Goal: Task Accomplishment & Management: Complete application form

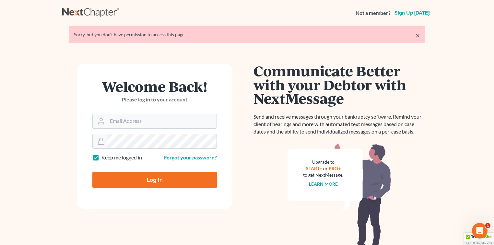
type input "[EMAIL_ADDRESS][DOMAIN_NAME]"
click at [192, 180] on input "Log In" at bounding box center [154, 180] width 124 height 16
type input "Thinking..."
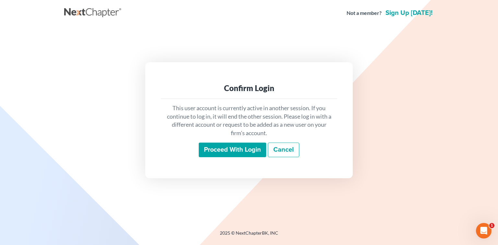
click at [210, 149] on input "Proceed with login" at bounding box center [232, 150] width 67 height 15
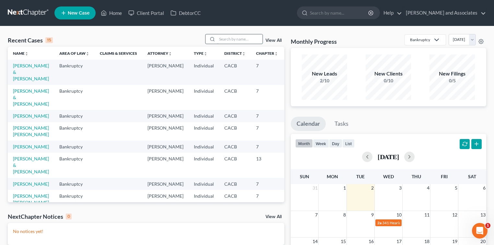
click at [241, 37] on input "search" at bounding box center [239, 38] width 45 height 9
type input "[PERSON_NAME]"
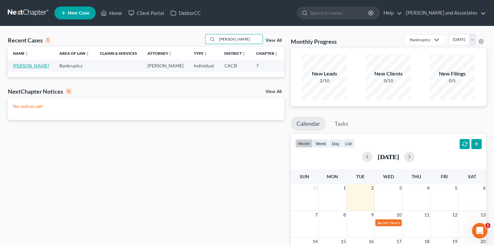
click at [20, 68] on link "[PERSON_NAME]" at bounding box center [31, 66] width 36 height 6
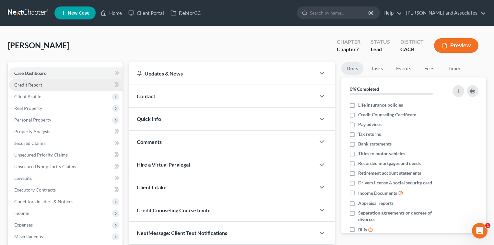
click at [40, 86] on span "Credit Report" at bounding box center [28, 85] width 28 height 6
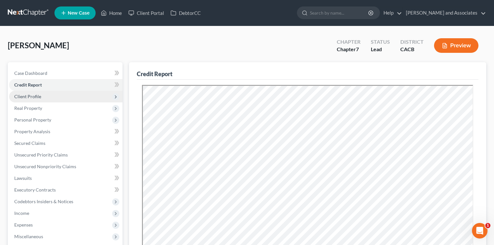
click at [29, 97] on span "Client Profile" at bounding box center [27, 97] width 27 height 6
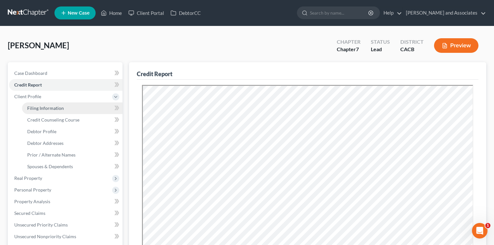
click at [75, 107] on link "Filing Information" at bounding box center [72, 108] width 100 height 12
select select "1"
select select "0"
select select "4"
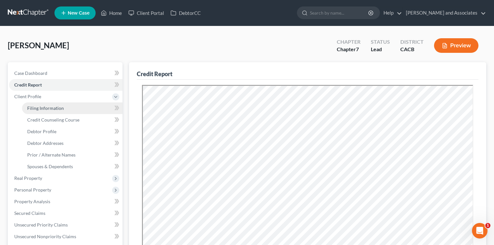
select select "0"
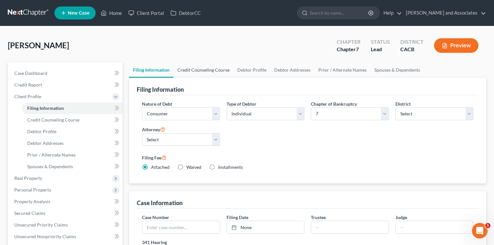
click at [220, 66] on link "Credit Counseling Course" at bounding box center [203, 70] width 60 height 16
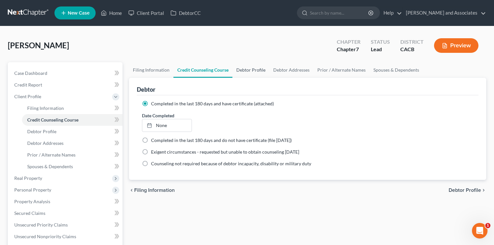
click at [244, 71] on link "Debtor Profile" at bounding box center [250, 70] width 37 height 16
select select "0"
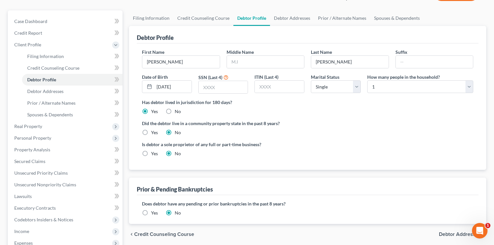
scroll to position [43, 0]
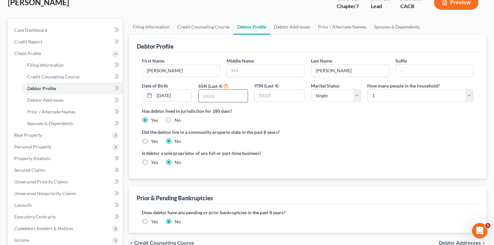
click at [209, 96] on input "text" at bounding box center [223, 96] width 49 height 12
type input "9904"
click at [389, 97] on select "Select 1 2 3 4 5 6 7 8 9 10 11 12 13 14 15 16 17 18 19 20" at bounding box center [420, 95] width 106 height 13
select select "1"
click at [367, 89] on select "Select 1 2 3 4 5 6 7 8 9 10 11 12 13 14 15 16 17 18 19 20" at bounding box center [420, 95] width 106 height 13
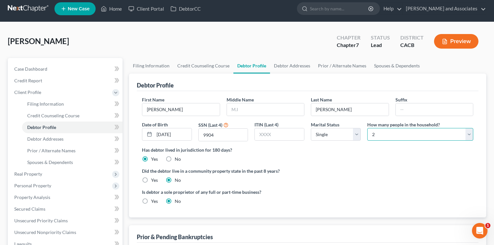
scroll to position [0, 0]
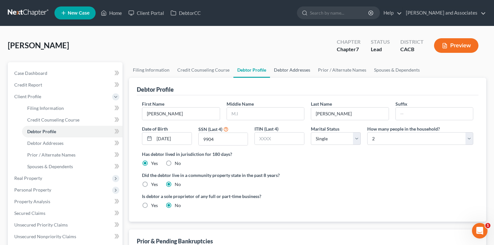
click at [292, 69] on link "Debtor Addresses" at bounding box center [292, 70] width 44 height 16
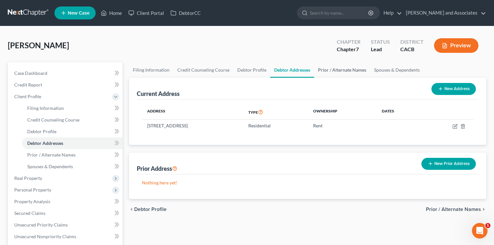
click at [322, 69] on link "Prior / Alternate Names" at bounding box center [342, 70] width 56 height 16
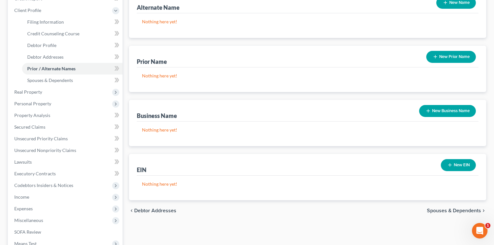
scroll to position [43, 0]
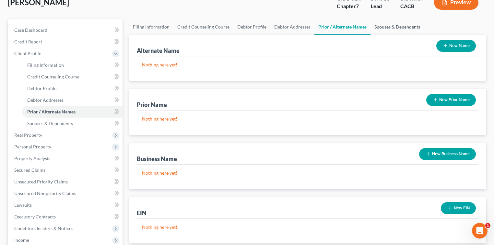
click at [381, 27] on link "Spouses & Dependents" at bounding box center [396, 27] width 53 height 16
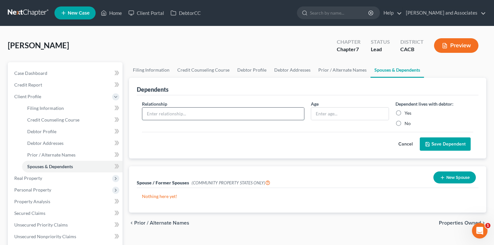
click at [175, 113] on input "text" at bounding box center [223, 114] width 162 height 12
type input "Daughter"
click at [337, 117] on input "text" at bounding box center [349, 114] width 77 height 12
type input "7"
click at [403, 111] on div "Yes" at bounding box center [434, 113] width 78 height 6
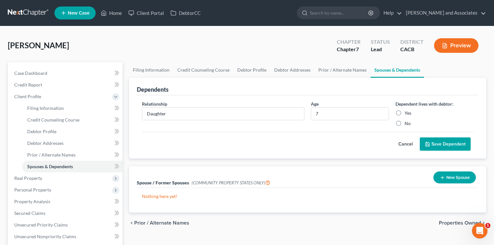
click at [404, 111] on label "Yes" at bounding box center [407, 113] width 7 height 6
click at [407, 111] on input "Yes" at bounding box center [409, 112] width 4 height 4
radio input "true"
click at [433, 146] on button "Save Dependent" at bounding box center [445, 144] width 51 height 14
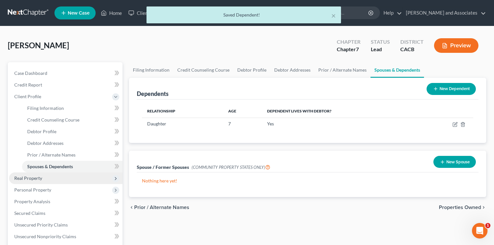
click at [33, 179] on span "Real Property" at bounding box center [28, 178] width 28 height 6
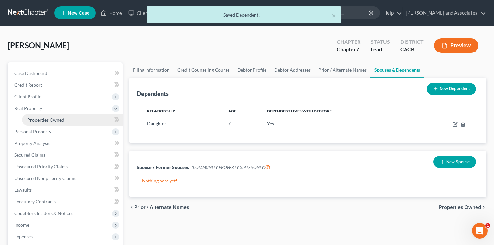
click at [70, 120] on link "Properties Owned" at bounding box center [72, 120] width 100 height 12
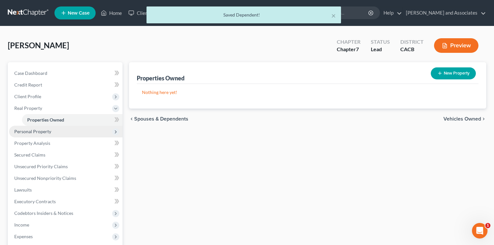
click at [67, 131] on span "Personal Property" at bounding box center [65, 132] width 113 height 12
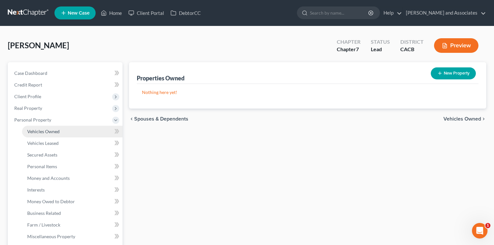
click at [70, 131] on link "Vehicles Owned" at bounding box center [72, 132] width 100 height 12
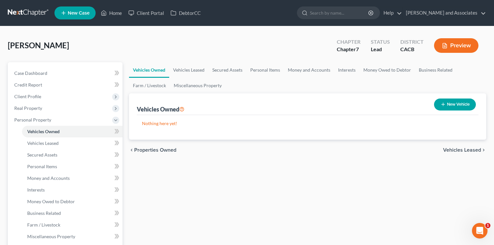
click at [456, 102] on button "New Vehicle" at bounding box center [455, 104] width 42 height 12
select select "0"
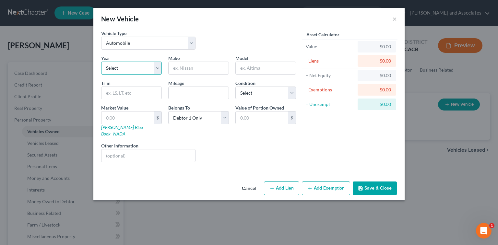
click at [131, 66] on select "Select 2026 2025 2024 2023 2022 2021 2020 2019 2018 2017 2016 2015 2014 2013 20…" at bounding box center [131, 68] width 61 height 13
click at [101, 62] on select "Select 2026 2025 2024 2023 2022 2021 2020 2019 2018 2017 2016 2015 2014 2013 20…" at bounding box center [131, 68] width 61 height 13
click at [194, 67] on input "text" at bounding box center [198, 68] width 60 height 12
click at [158, 71] on select "Select 2026 2025 2024 2023 2022 2021 2020 2019 2018 2017 2016 2015 2014 2013 20…" at bounding box center [131, 68] width 61 height 13
select select "4"
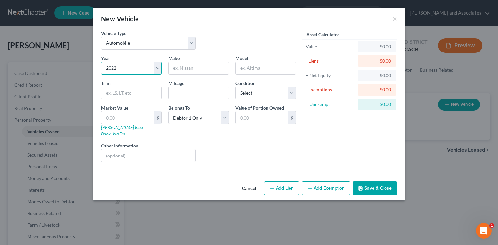
click at [101, 62] on select "Select 2026 2025 2024 2023 2022 2021 2020 2019 2018 2017 2016 2015 2014 2013 20…" at bounding box center [131, 68] width 61 height 13
click at [196, 73] on input "text" at bounding box center [198, 68] width 60 height 12
type input "Nissan"
type input "r"
type input "Rogue"
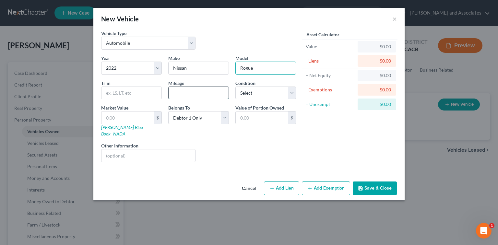
click at [189, 89] on input "text" at bounding box center [198, 93] width 60 height 12
click at [220, 94] on input "text" at bounding box center [198, 93] width 60 height 12
click at [248, 93] on select "Select Excellent Very Good Good Fair Poor" at bounding box center [265, 93] width 61 height 13
click at [216, 95] on input "text" at bounding box center [198, 93] width 60 height 12
type input "150,000"
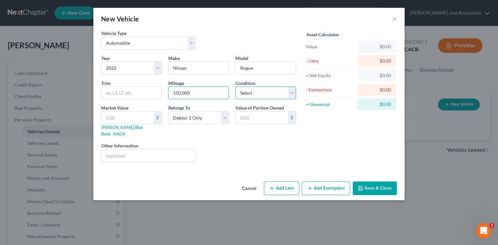
click at [257, 96] on select "Select Excellent Very Good Good Fair Poor" at bounding box center [265, 93] width 61 height 13
select select "2"
click at [235, 87] on select "Select Excellent Very Good Good Fair Poor" at bounding box center [265, 93] width 61 height 13
click at [379, 181] on button "Save & Close" at bounding box center [374, 188] width 44 height 14
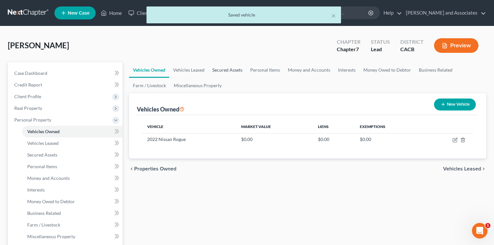
drag, startPoint x: 221, startPoint y: 70, endPoint x: 233, endPoint y: 70, distance: 12.0
click at [221, 70] on link "Secured Assets" at bounding box center [227, 70] width 38 height 16
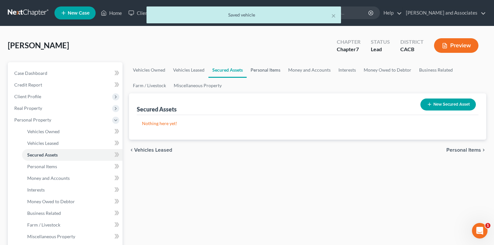
click at [254, 70] on link "Personal Items" at bounding box center [266, 70] width 38 height 16
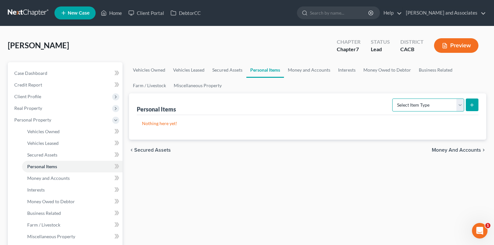
click at [438, 106] on select "Select Item Type Clothing Collectibles Of Value Electronics Firearms Household …" at bounding box center [428, 104] width 72 height 13
select select "clothing"
click at [393, 98] on select "Select Item Type Clothing Collectibles Of Value Electronics Firearms Household …" at bounding box center [428, 104] width 72 height 13
click at [471, 108] on button "submit" at bounding box center [472, 104] width 13 height 13
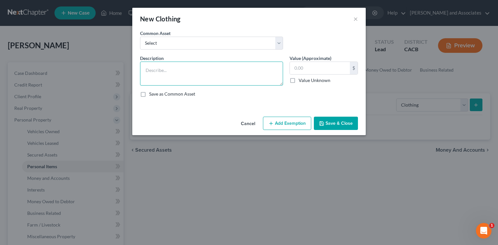
click at [245, 71] on textarea at bounding box center [211, 74] width 143 height 24
type textarea "Clothing for a family of 2"
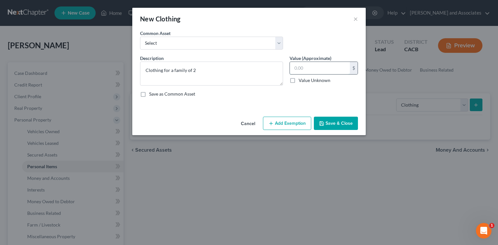
click at [298, 64] on input "text" at bounding box center [320, 68] width 60 height 12
type input "1,000.00"
click at [284, 128] on button "Add Exemption" at bounding box center [287, 124] width 48 height 14
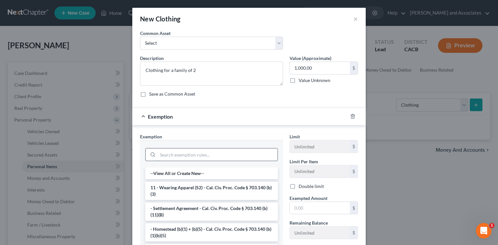
click at [213, 152] on input "search" at bounding box center [217, 154] width 120 height 12
click at [203, 183] on li "11 - Wearing Apparel (S2) - Cal. Civ. Proc. Code § 703.140 (b)(3)" at bounding box center [211, 191] width 133 height 18
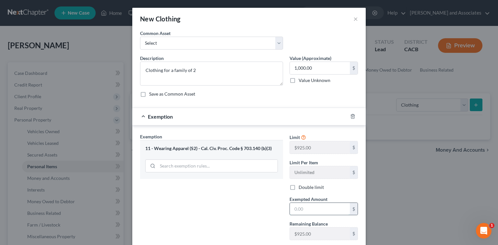
click at [322, 204] on input "text" at bounding box center [320, 209] width 60 height 12
type input "1,000.00"
click at [223, 158] on div at bounding box center [211, 165] width 133 height 17
click at [222, 165] on input "search" at bounding box center [217, 166] width 120 height 12
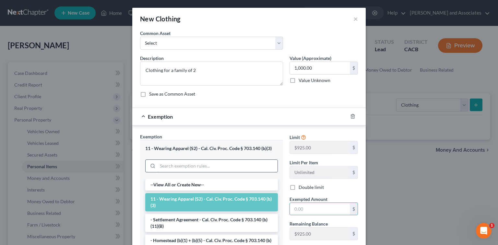
click at [263, 166] on input "search" at bounding box center [217, 166] width 120 height 12
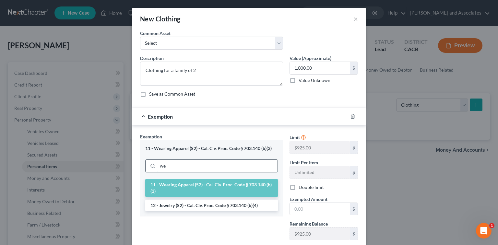
type input "w"
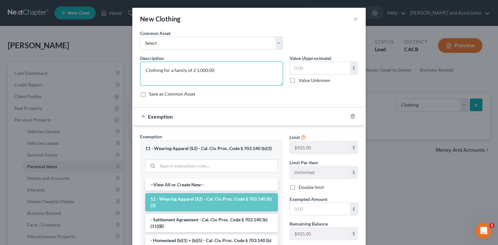
type textarea "Clothing for a family of 2"
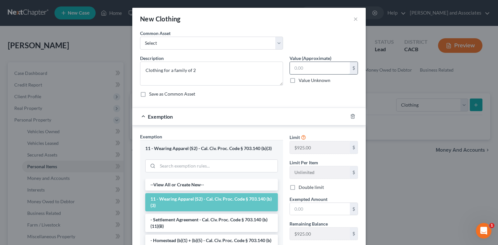
click at [324, 63] on input "text" at bounding box center [320, 68] width 60 height 12
type input "900.00"
click at [309, 209] on input "text" at bounding box center [320, 209] width 60 height 12
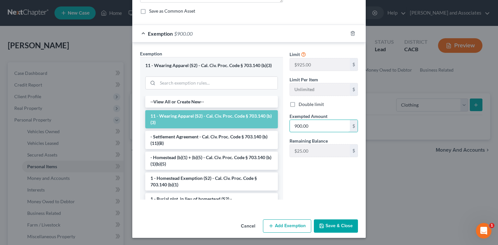
type input "900.00"
click at [343, 219] on button "Save & Close" at bounding box center [336, 226] width 44 height 14
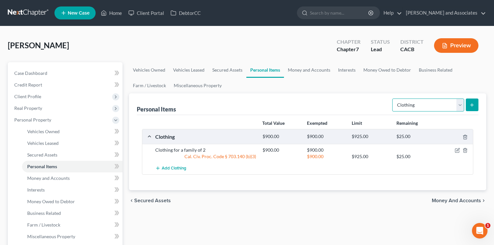
click at [416, 105] on select "Select Item Type Clothing Collectibles Of Value Electronics Firearms Household …" at bounding box center [428, 104] width 72 height 13
click at [393, 98] on select "Select Item Type Clothing Collectibles Of Value Electronics Firearms Household …" at bounding box center [428, 104] width 72 height 13
click at [454, 105] on select "Select Item Type Clothing Collectibles Of Value Electronics Firearms Household …" at bounding box center [428, 104] width 72 height 13
select select "electronics"
click at [393, 98] on select "Select Item Type Clothing Collectibles Of Value Electronics Firearms Household …" at bounding box center [428, 104] width 72 height 13
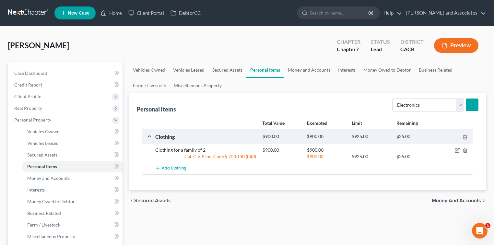
click at [469, 105] on icon "submit" at bounding box center [471, 104] width 5 height 5
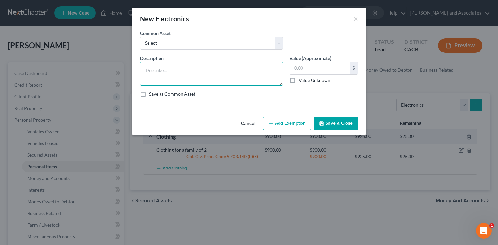
click at [182, 69] on textarea at bounding box center [211, 74] width 143 height 24
click at [225, 67] on textarea "1 Cellphone" at bounding box center [211, 74] width 143 height 24
type textarea "1 Cellphone"
click at [306, 69] on input "text" at bounding box center [320, 68] width 60 height 12
type input "6"
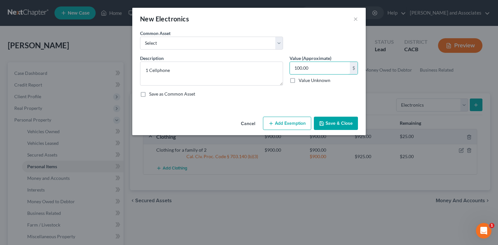
type input "100.00"
click at [286, 119] on button "Add Exemption" at bounding box center [287, 124] width 48 height 14
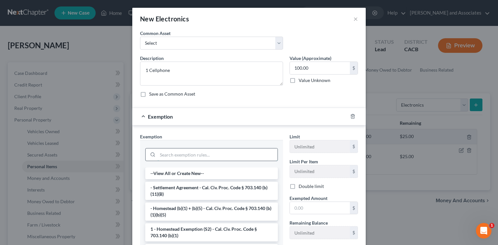
click at [202, 151] on input "search" at bounding box center [217, 154] width 120 height 12
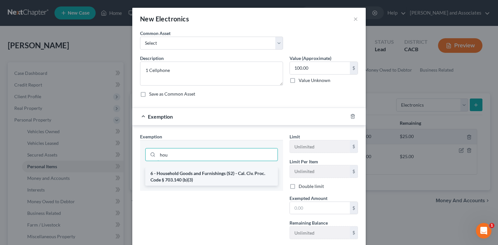
type input "hou"
click at [251, 180] on li "6 - Household Goods and Furnishings (S2) - Cal. Civ. Proc. Code § 703.140 (b)(3)" at bounding box center [211, 176] width 133 height 18
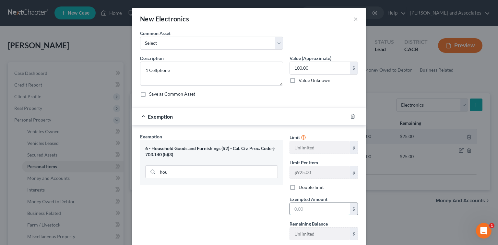
click at [327, 203] on input "text" at bounding box center [320, 209] width 60 height 12
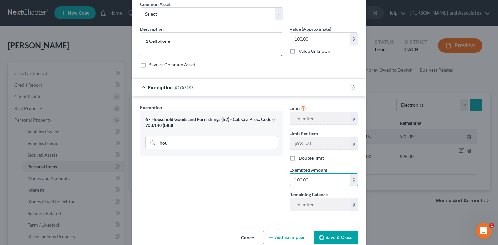
scroll to position [40, 0]
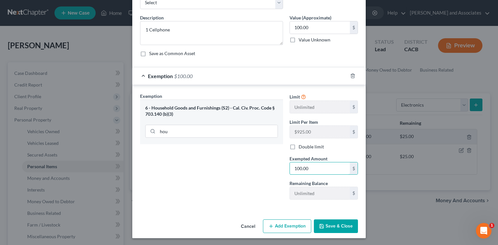
type input "100.00"
click at [333, 225] on button "Save & Close" at bounding box center [336, 226] width 44 height 14
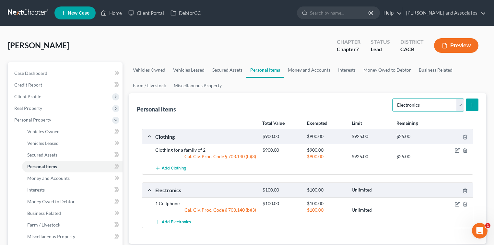
click at [442, 102] on select "Select Item Type Clothing Collectibles Of Value Electronics Firearms Household …" at bounding box center [428, 104] width 72 height 13
select select "household_goods"
click at [393, 98] on select "Select Item Type Clothing Collectibles Of Value Electronics Firearms Household …" at bounding box center [428, 104] width 72 height 13
click at [471, 108] on button "submit" at bounding box center [472, 104] width 13 height 13
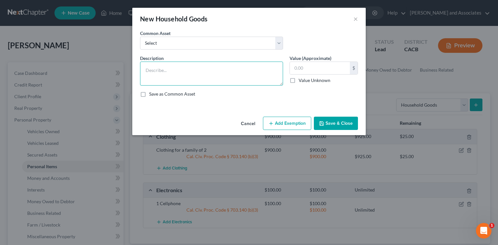
click at [209, 74] on textarea at bounding box center [211, 74] width 143 height 24
type textarea "Household Goods"
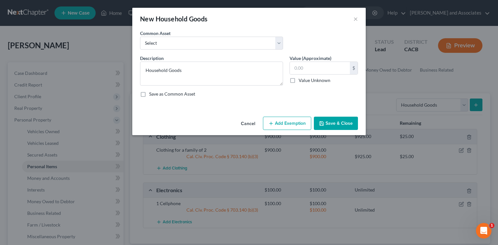
click at [321, 78] on label "Value Unknown" at bounding box center [314, 80] width 32 height 6
click at [305, 78] on input "Value Unknown" at bounding box center [303, 79] width 4 height 4
checkbox input "true"
type input "0.00"
click at [298, 80] on label "Value Unknown" at bounding box center [314, 80] width 32 height 6
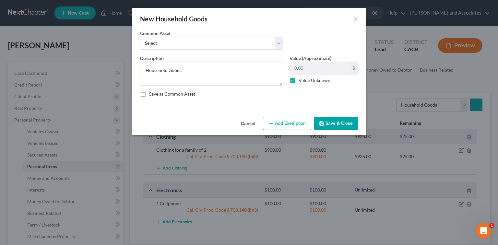
click at [301, 80] on input "Value Unknown" at bounding box center [303, 79] width 4 height 4
checkbox input "false"
click at [298, 72] on input "0.00" at bounding box center [320, 68] width 60 height 12
type input "400.00"
click at [293, 119] on button "Add Exemption" at bounding box center [287, 124] width 48 height 14
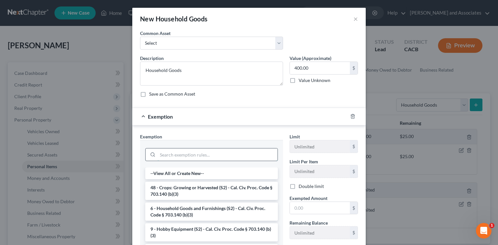
click at [201, 149] on input "search" at bounding box center [217, 154] width 120 height 12
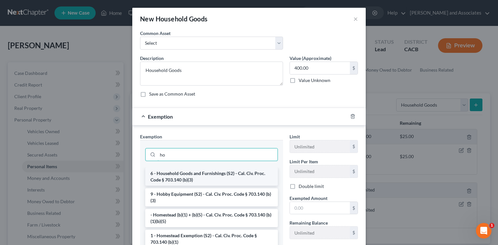
type input "ho"
click at [198, 180] on li "6 - Household Goods and Furnishings (S2) - Cal. Civ. Proc. Code § 703.140 (b)(3)" at bounding box center [211, 176] width 133 height 18
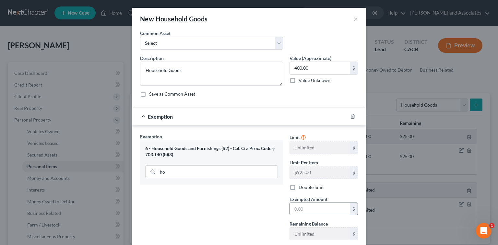
click at [329, 203] on input "text" at bounding box center [320, 209] width 60 height 12
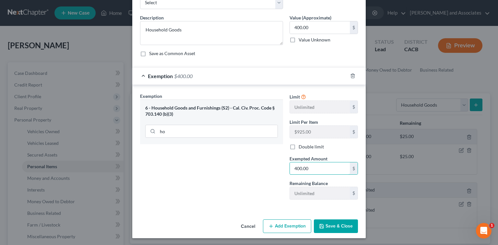
type input "400.00"
click at [336, 228] on button "Save & Close" at bounding box center [336, 226] width 44 height 14
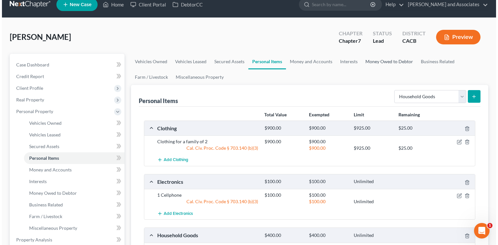
scroll to position [0, 0]
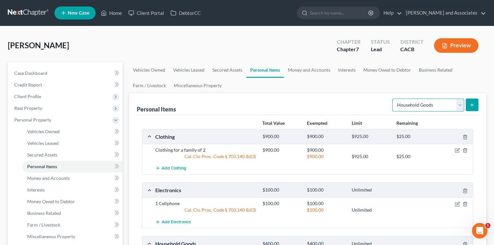
click at [428, 104] on select "Select Item Type Clothing Collectibles Of Value Electronics Firearms Household …" at bounding box center [428, 104] width 72 height 13
select select "pets"
click at [393, 98] on select "Select Item Type Clothing Collectibles Of Value Electronics Firearms Household …" at bounding box center [428, 104] width 72 height 13
click at [474, 102] on icon "submit" at bounding box center [471, 104] width 5 height 5
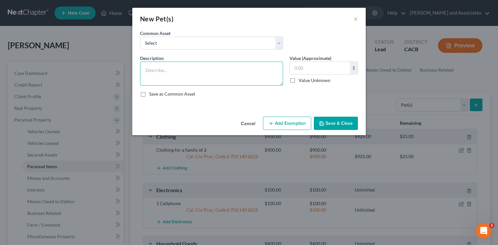
click at [238, 74] on textarea at bounding box center [211, 74] width 143 height 24
type textarea "1 Dog"
click at [306, 68] on input "text" at bounding box center [320, 68] width 60 height 12
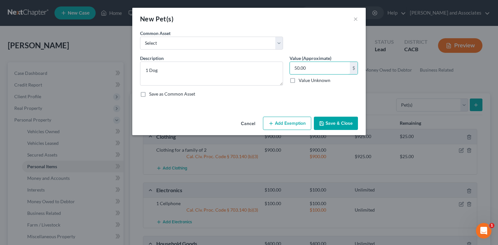
type input "50.00"
click at [279, 121] on button "Add Exemption" at bounding box center [287, 124] width 48 height 14
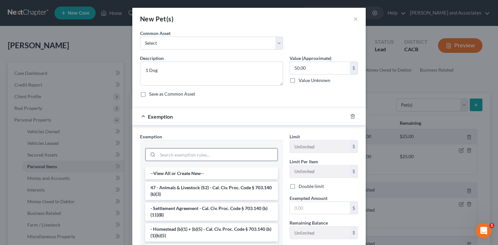
click at [164, 153] on input "search" at bounding box center [217, 154] width 120 height 12
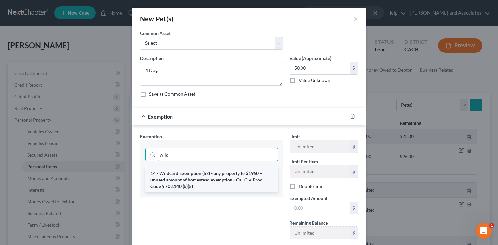
type input "wild"
click at [200, 191] on li "14 - Wildcard Exemption (S2) - any property to $1950 + unused amount of homeste…" at bounding box center [211, 179] width 133 height 25
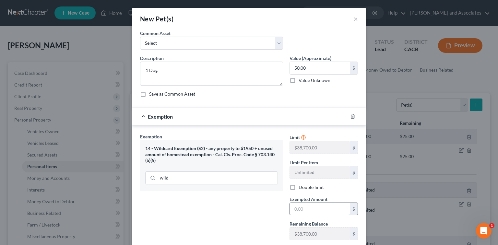
click at [321, 212] on input "text" at bounding box center [320, 209] width 60 height 12
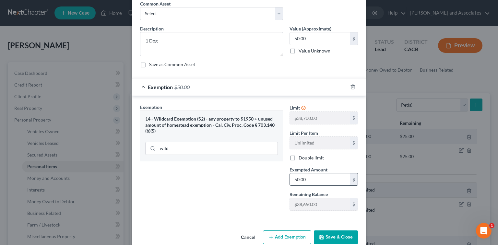
scroll to position [40, 0]
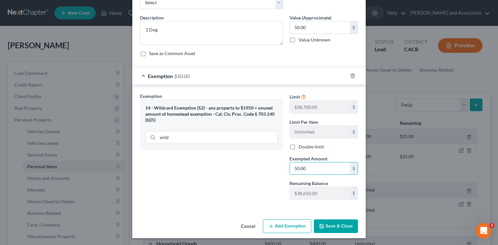
type input "50.00"
drag, startPoint x: 324, startPoint y: 224, endPoint x: 327, endPoint y: 219, distance: 5.9
click at [324, 223] on button "Save & Close" at bounding box center [336, 226] width 44 height 14
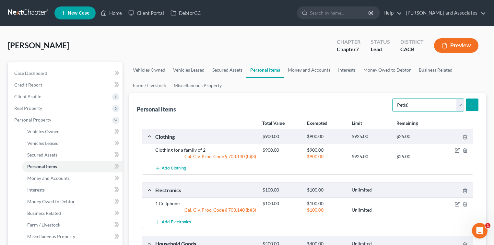
click at [421, 105] on select "Select Item Type Clothing Collectibles Of Value Electronics Firearms Household …" at bounding box center [428, 104] width 72 height 13
click at [301, 74] on link "Money and Accounts" at bounding box center [309, 70] width 50 height 16
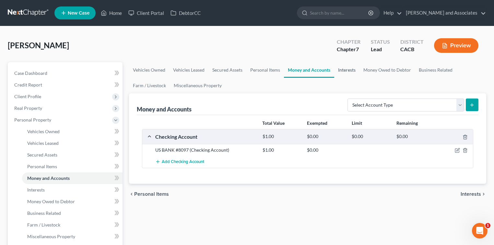
click at [345, 71] on link "Interests" at bounding box center [346, 70] width 25 height 16
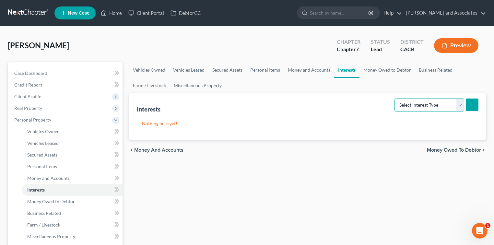
click at [434, 99] on select "Select Interest Type 401K Annuity Bond Education IRA Government Bond Government…" at bounding box center [429, 104] width 70 height 13
click at [382, 70] on link "Money Owed to Debtor" at bounding box center [386, 70] width 55 height 16
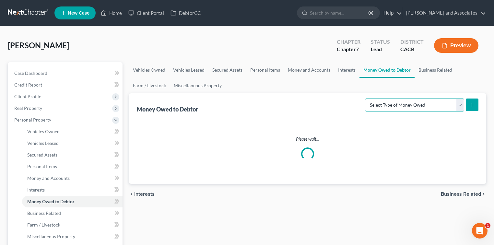
click at [415, 106] on select "Select Type of Money Owed Accounts Receivable Alimony Child Support Claims Agai…" at bounding box center [414, 104] width 99 height 13
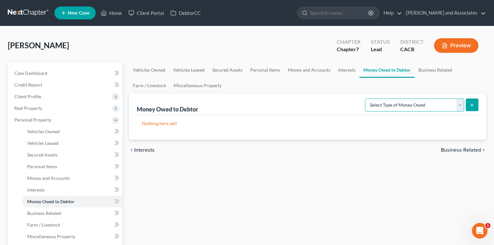
select select "child_support"
click at [366, 98] on select "Select Type of Money Owed Accounts Receivable Alimony Child Support Claims Agai…" at bounding box center [414, 104] width 99 height 13
click at [473, 108] on button "submit" at bounding box center [472, 104] width 13 height 13
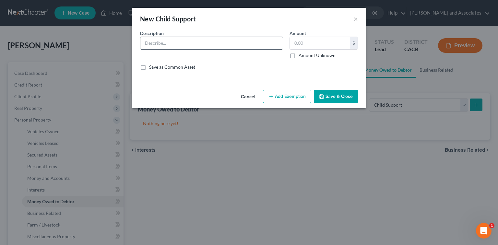
click at [188, 44] on input "text" at bounding box center [211, 43] width 142 height 12
click at [272, 46] on input "Ex partner Owes Child Support he hasn't paid since December" at bounding box center [211, 43] width 142 height 12
click at [277, 43] on input "Ex partner Owes Child Support he hasn't paid since December, its court order $5…" at bounding box center [211, 43] width 142 height 12
drag, startPoint x: 154, startPoint y: 44, endPoint x: 150, endPoint y: 43, distance: 4.0
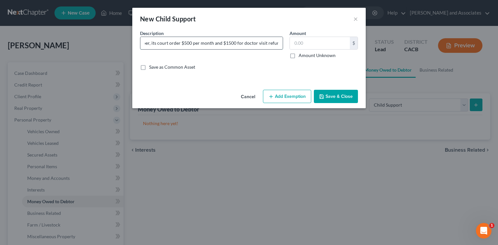
click at [150, 43] on input "Ex partner Owes Child Support he hasn't paid since December, its court order $5…" at bounding box center [211, 43] width 142 height 12
type input "Ex partner Owes Child Support he hasn't paid since December, its court order $5…"
click at [338, 96] on button "Save & Close" at bounding box center [336, 97] width 44 height 14
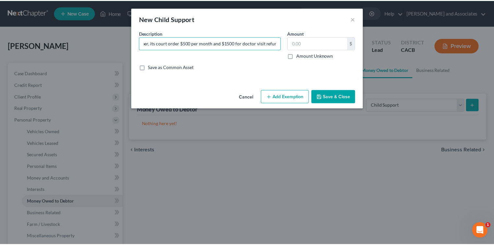
scroll to position [0, 0]
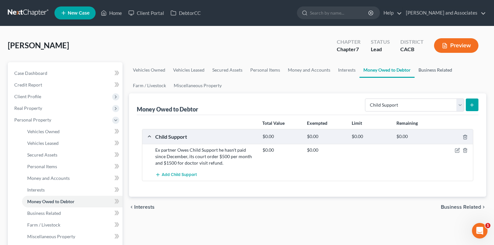
click at [440, 69] on link "Business Related" at bounding box center [434, 70] width 41 height 16
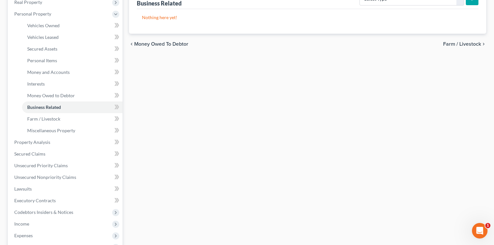
scroll to position [173, 0]
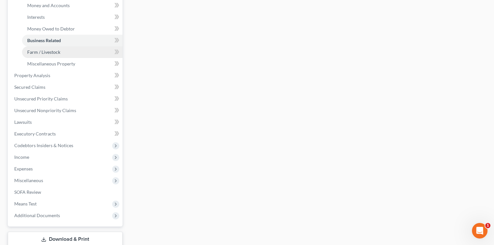
click at [53, 49] on span "Farm / Livestock" at bounding box center [43, 52] width 33 height 6
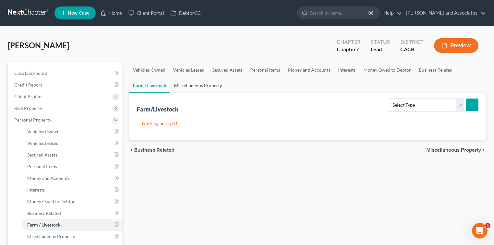
click at [196, 80] on link "Miscellaneous Property" at bounding box center [198, 86] width 56 height 16
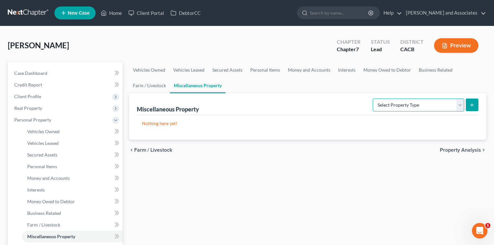
click at [445, 105] on select "Select Property Type Assigned for Creditor Benefit [DATE] Holding for Another N…" at bounding box center [418, 104] width 91 height 13
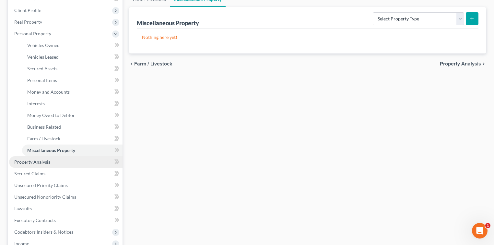
click at [70, 162] on link "Property Analysis" at bounding box center [65, 162] width 113 height 12
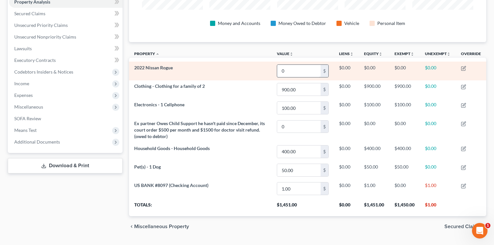
scroll to position [145, 0]
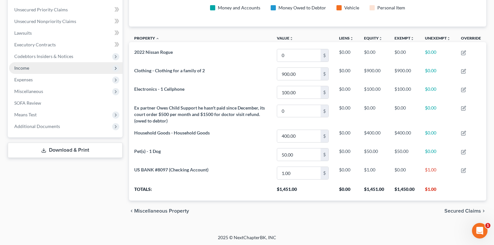
click at [31, 67] on span "Income" at bounding box center [65, 68] width 113 height 12
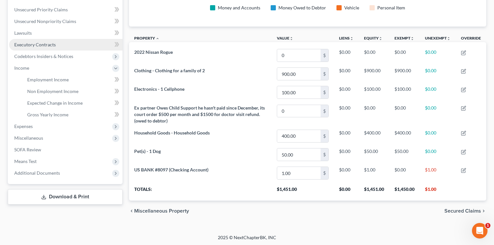
click at [51, 47] on link "Executory Contracts" at bounding box center [65, 45] width 113 height 12
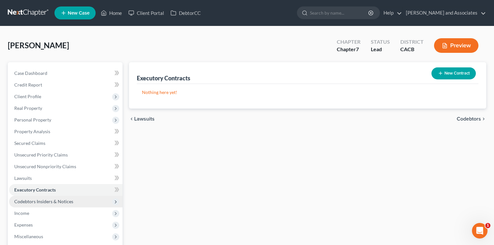
click at [67, 199] on span "Codebtors Insiders & Notices" at bounding box center [43, 202] width 59 height 6
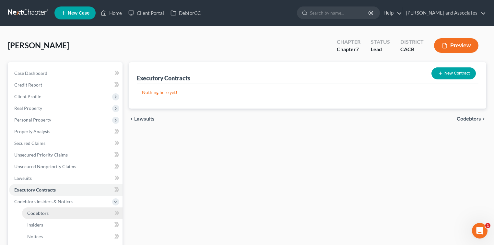
click at [55, 211] on link "Codebtors" at bounding box center [72, 213] width 100 height 12
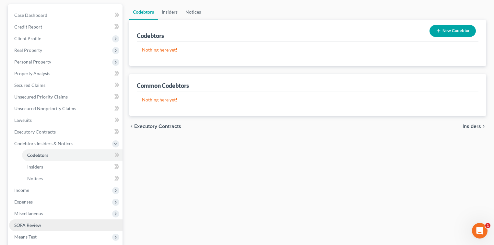
scroll to position [86, 0]
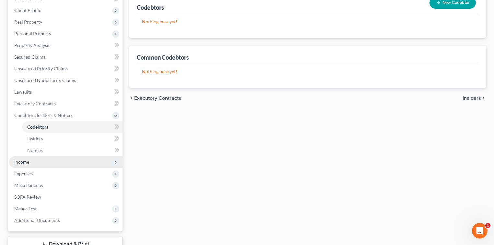
click at [50, 161] on span "Income" at bounding box center [65, 162] width 113 height 12
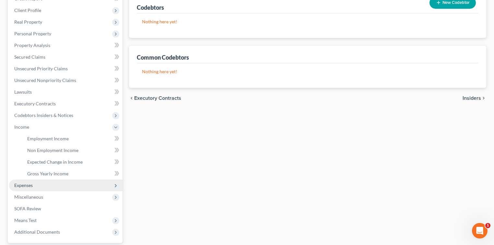
click at [27, 185] on span "Expenses" at bounding box center [23, 185] width 18 height 6
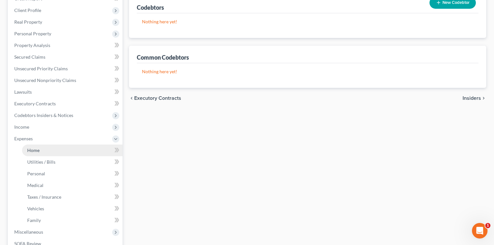
click at [57, 149] on link "Home" at bounding box center [72, 150] width 100 height 12
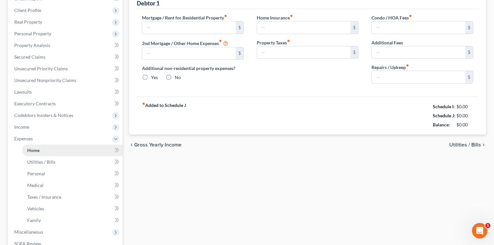
type input "0.00"
radio input "true"
type input "0.00"
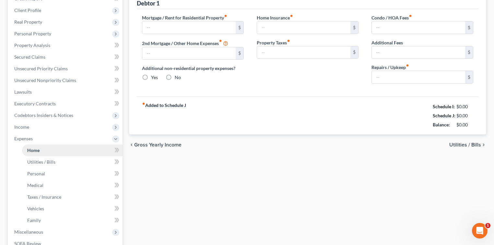
type input "0.00"
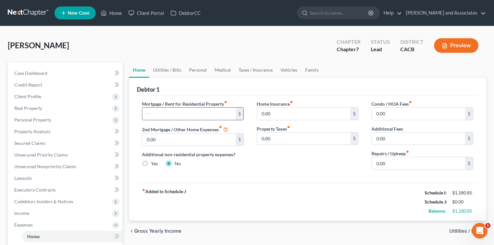
click at [189, 110] on input "text" at bounding box center [188, 114] width 93 height 12
type input "200.00"
click at [160, 65] on link "Utilities / Bills" at bounding box center [167, 70] width 36 height 16
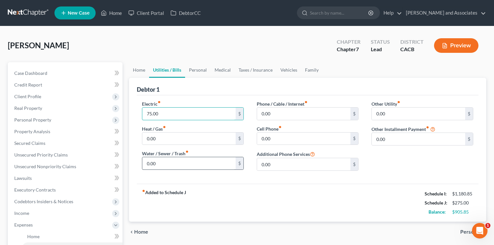
type input "75.00"
type input "100.00"
click at [299, 112] on input "text" at bounding box center [303, 114] width 93 height 12
click at [194, 65] on link "Personal" at bounding box center [198, 70] width 26 height 16
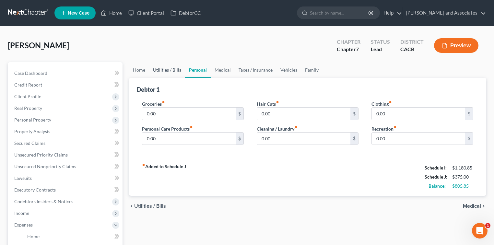
click at [164, 73] on link "Utilities / Bills" at bounding box center [167, 70] width 36 height 16
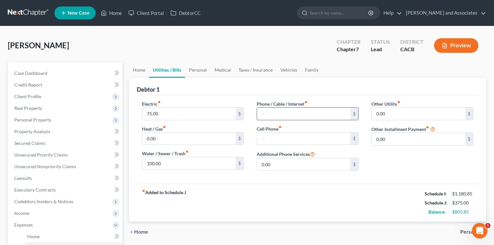
click at [278, 113] on input "text" at bounding box center [303, 114] width 93 height 12
type input "50.00"
click at [201, 66] on link "Personal" at bounding box center [198, 70] width 26 height 16
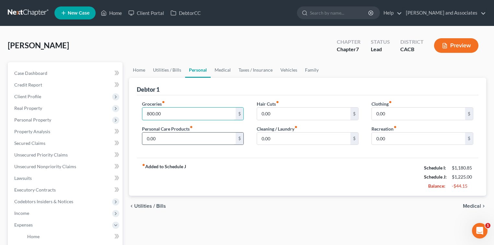
type input "800.00"
click at [212, 137] on input "text" at bounding box center [188, 139] width 93 height 12
type input "2"
type input "100.0"
click at [328, 138] on input "0.00" at bounding box center [303, 139] width 93 height 12
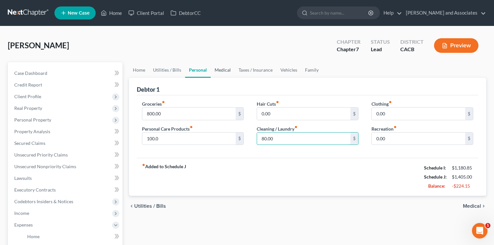
type input "80.00"
click at [404, 115] on input "0.00" at bounding box center [418, 114] width 93 height 12
type input "50.00"
click at [221, 66] on link "Medical" at bounding box center [223, 70] width 24 height 16
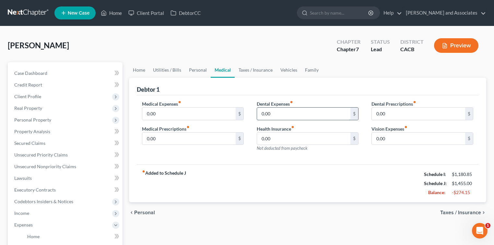
click at [303, 113] on input "0.00" at bounding box center [303, 114] width 93 height 12
click at [170, 108] on input "0.00" at bounding box center [188, 114] width 93 height 12
click at [248, 71] on link "Taxes / Insurance" at bounding box center [256, 70] width 42 height 16
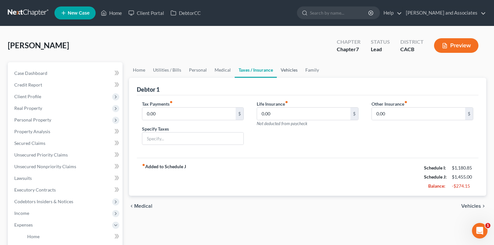
click at [291, 69] on link "Vehicles" at bounding box center [289, 70] width 25 height 16
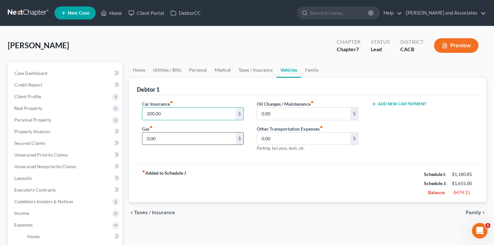
type input "200.00"
type input "304"
drag, startPoint x: 157, startPoint y: 136, endPoint x: 113, endPoint y: 139, distance: 44.1
click at [105, 134] on div "Petition Navigation Case Dashboard Payments Invoices Payments Payments Credit R…" at bounding box center [247, 223] width 485 height 322
type input "600.00"
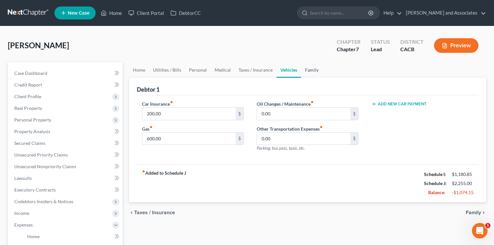
click at [313, 69] on link "Family" at bounding box center [311, 70] width 21 height 16
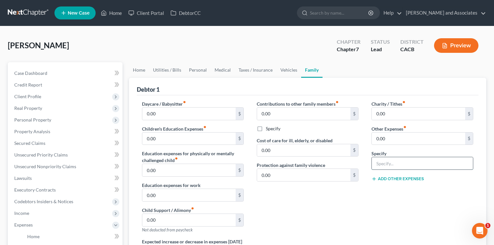
click at [389, 161] on input "text" at bounding box center [422, 163] width 101 height 12
type input "Storage Unit"
type input "150.00"
type input "10.00"
click at [394, 179] on button "Add Other Expenses" at bounding box center [397, 178] width 52 height 5
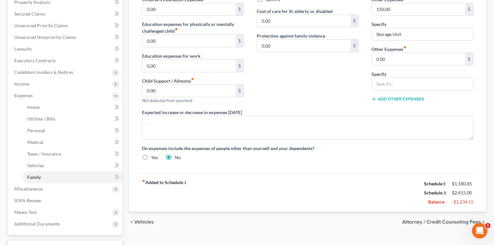
scroll to position [130, 0]
click at [395, 84] on input "text" at bounding box center [422, 83] width 101 height 12
type input "pet expense"
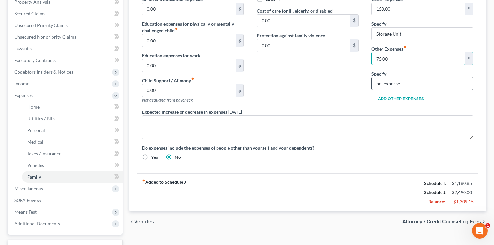
type input "75.00"
click at [408, 81] on input "pet expense" at bounding box center [422, 83] width 101 height 12
type input "pet expense for one dog"
drag, startPoint x: 397, startPoint y: 183, endPoint x: 283, endPoint y: 169, distance: 114.6
click at [397, 183] on div "fiber_manual_record Added to Schedule J Schedule I: $1,180.85 Schedule J: $2,49…" at bounding box center [307, 192] width 341 height 38
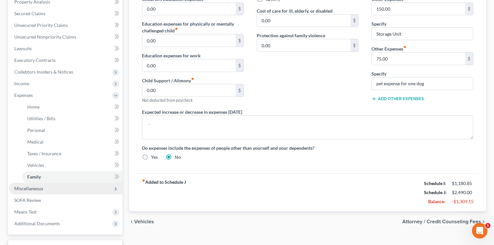
click at [29, 186] on span "Miscellaneous" at bounding box center [28, 189] width 29 height 6
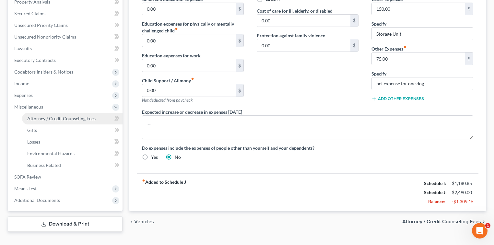
click at [68, 119] on span "Attorney / Credit Counseling Fees" at bounding box center [61, 119] width 68 height 6
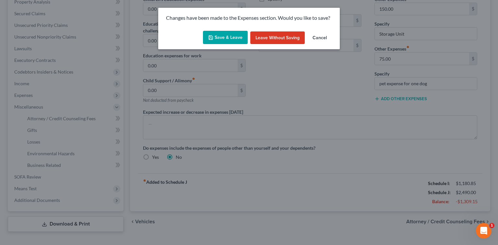
click at [218, 35] on button "Save & Leave" at bounding box center [225, 38] width 45 height 14
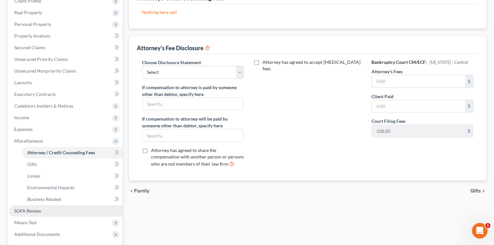
scroll to position [130, 0]
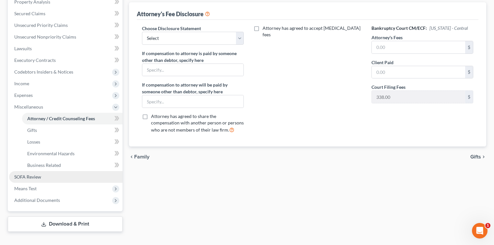
click at [33, 176] on span "SOFA Review" at bounding box center [27, 177] width 27 height 6
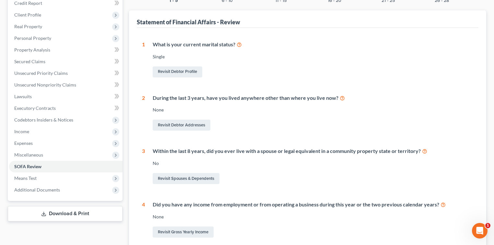
scroll to position [43, 0]
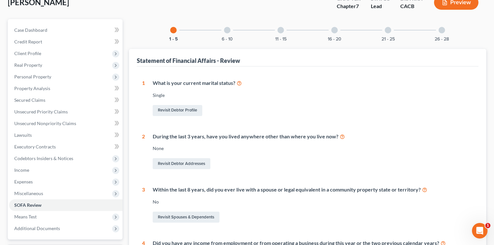
click at [228, 25] on div "6 - 10" at bounding box center [227, 30] width 22 height 22
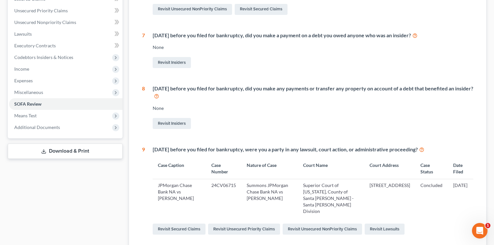
scroll to position [114, 0]
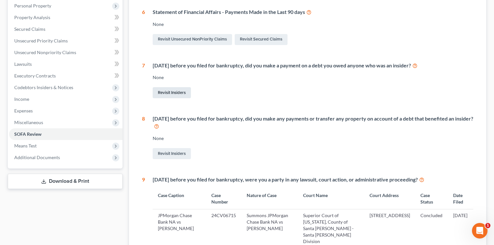
click at [181, 94] on link "Revisit Insiders" at bounding box center [172, 92] width 38 height 11
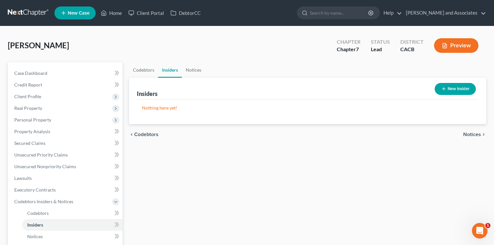
click at [450, 87] on button "New Insider" at bounding box center [454, 89] width 41 height 12
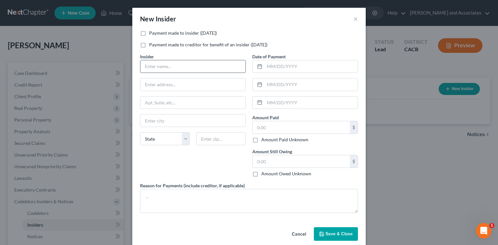
click at [178, 64] on input "text" at bounding box center [192, 66] width 105 height 12
click at [207, 66] on input "text" at bounding box center [192, 66] width 105 height 12
type input "[PERSON_NAME]"
click at [208, 136] on input "text" at bounding box center [221, 138] width 50 height 13
click at [353, 19] on button "×" at bounding box center [355, 19] width 5 height 8
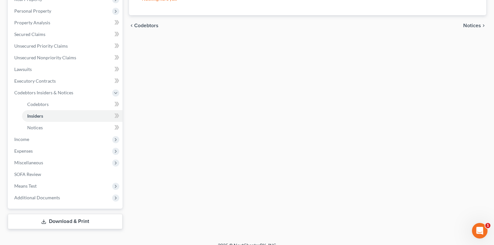
scroll to position [117, 0]
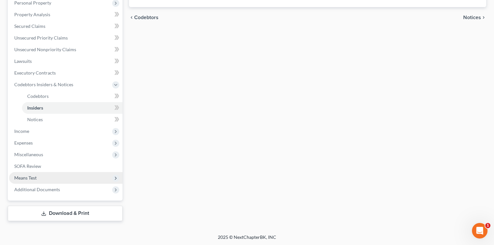
click at [60, 178] on span "Means Test" at bounding box center [65, 178] width 113 height 12
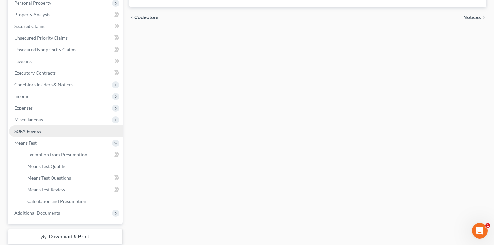
click at [84, 132] on link "SOFA Review" at bounding box center [65, 131] width 113 height 12
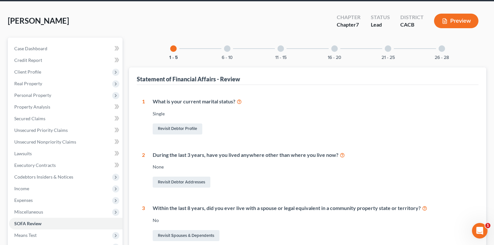
scroll to position [43, 0]
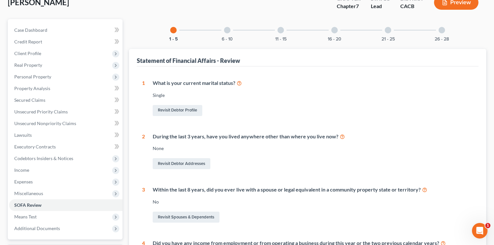
click at [283, 31] on div "11 - 15" at bounding box center [281, 30] width 22 height 22
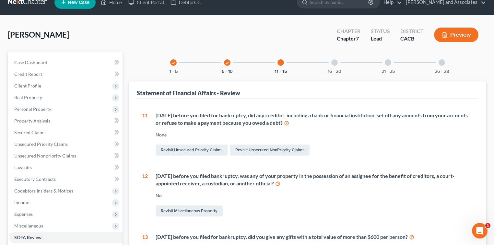
scroll to position [0, 0]
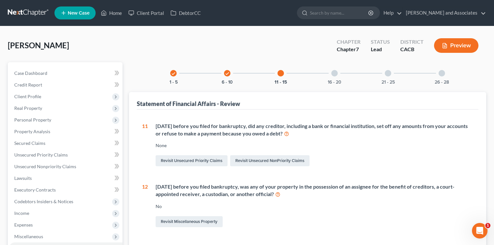
click at [284, 74] on div "11 - 15" at bounding box center [281, 73] width 22 height 22
click at [230, 75] on div "check 6 - 10" at bounding box center [227, 73] width 22 height 22
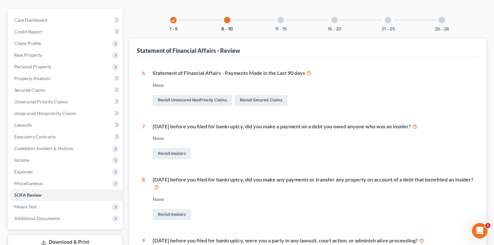
scroll to position [86, 0]
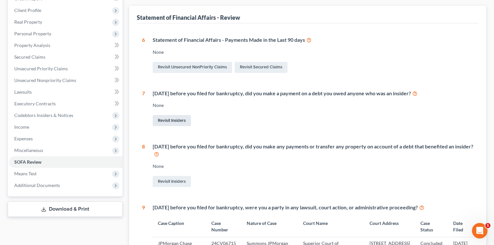
click at [174, 117] on link "Revisit Insiders" at bounding box center [172, 120] width 38 height 11
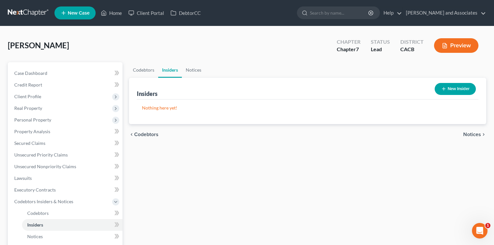
click at [441, 88] on icon "button" at bounding box center [443, 88] width 5 height 5
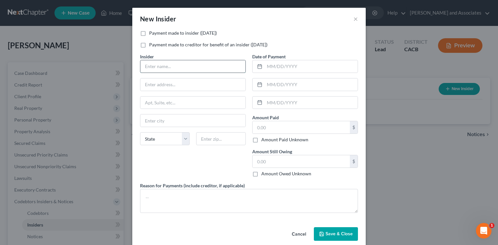
click at [179, 66] on input "text" at bounding box center [192, 66] width 105 height 12
type input "[PERSON_NAME]"
click at [271, 125] on input "text" at bounding box center [300, 127] width 97 height 12
type input "450.00"
click at [217, 200] on textarea at bounding box center [249, 201] width 218 height 24
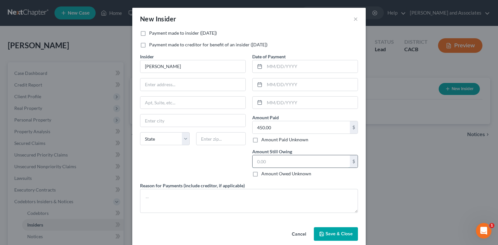
click at [268, 160] on input "text" at bounding box center [300, 161] width 97 height 12
type input "0.00"
click at [237, 200] on textarea at bounding box center [249, 201] width 218 height 24
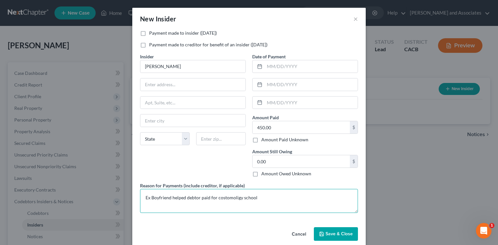
type textarea "Ex Boyfriend helped debtor paid for costomoligy school"
click at [338, 236] on button "Save & Close" at bounding box center [336, 234] width 44 height 14
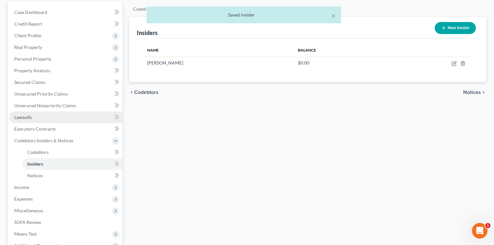
scroll to position [117, 0]
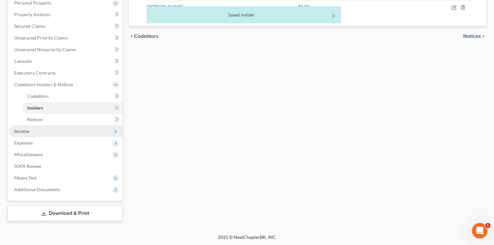
click at [52, 131] on span "Income" at bounding box center [65, 131] width 113 height 12
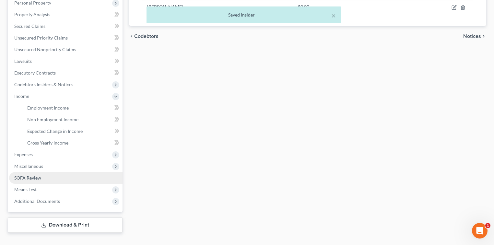
click at [41, 176] on span "SOFA Review" at bounding box center [27, 178] width 27 height 6
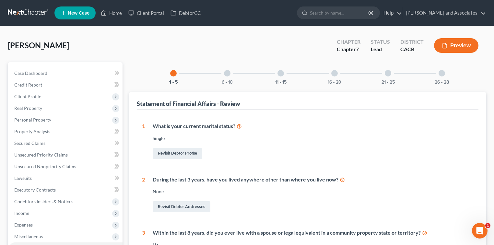
click at [278, 75] on div "11 - 15" at bounding box center [281, 73] width 22 height 22
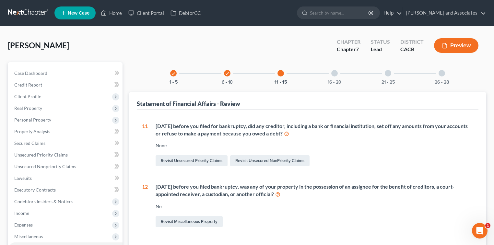
click at [335, 77] on div "16 - 20" at bounding box center [334, 73] width 22 height 22
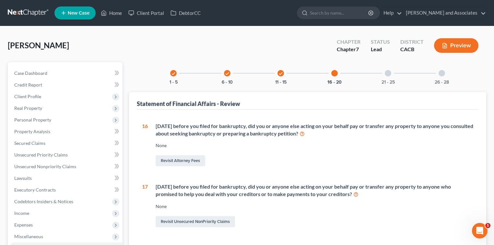
scroll to position [43, 0]
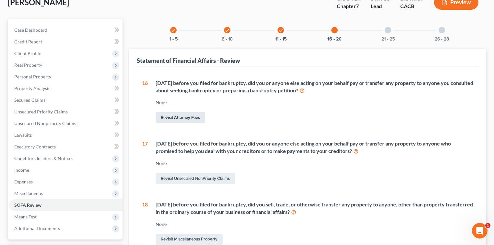
click at [179, 115] on link "Revisit Attorney Fees" at bounding box center [181, 117] width 50 height 11
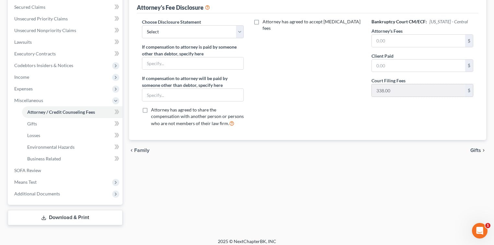
scroll to position [97, 0]
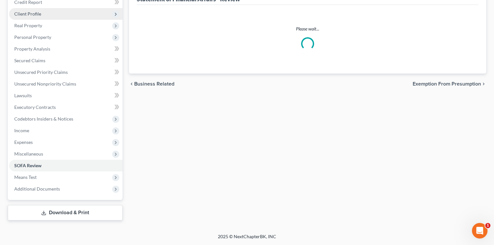
scroll to position [43, 0]
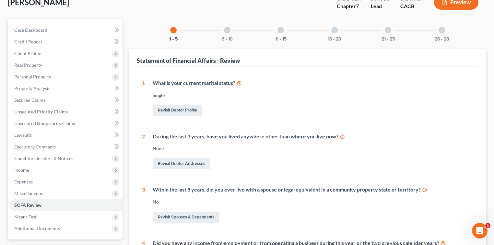
click at [323, 30] on div "1 - 5 6 - 10 11 - 15 16 - 20 21 - 25 26 - 28" at bounding box center [307, 30] width 290 height 22
click at [336, 31] on div at bounding box center [334, 30] width 6 height 6
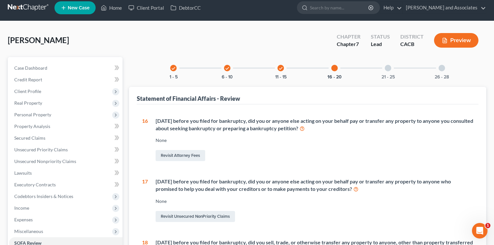
scroll to position [0, 0]
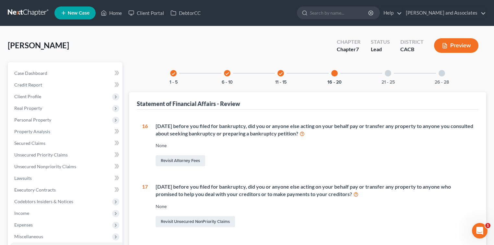
click at [384, 78] on div "21 - 25" at bounding box center [388, 73] width 22 height 22
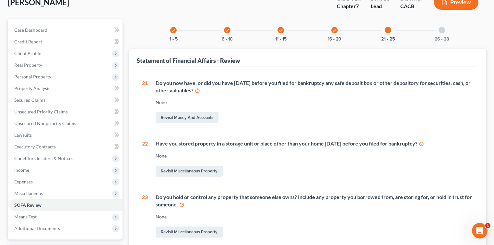
scroll to position [86, 0]
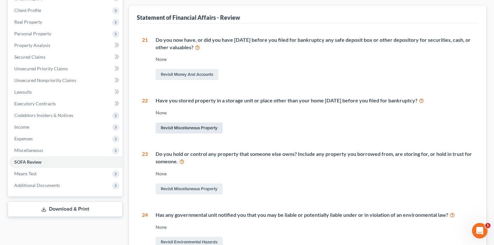
click at [213, 131] on link "Revisit Miscellaneous Property" at bounding box center [189, 127] width 67 height 11
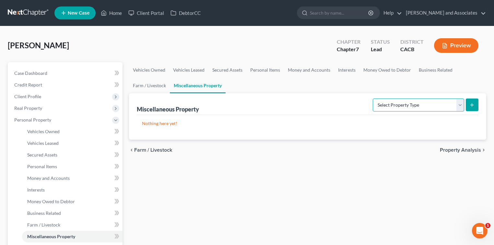
click at [426, 104] on select "Select Property Type Assigned for Creditor Benefit [DATE] Holding for Another N…" at bounding box center [418, 104] width 91 height 13
select select "stored_within_1_year"
click at [373, 98] on select "Select Property Type Assigned for Creditor Benefit [DATE] Holding for Another N…" at bounding box center [418, 104] width 91 height 13
click at [474, 107] on icon "submit" at bounding box center [471, 104] width 5 height 5
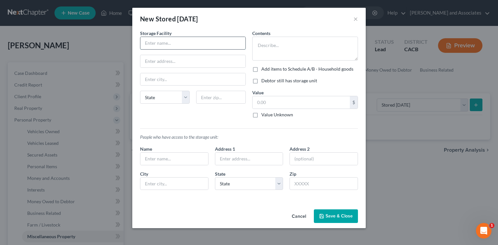
click at [200, 43] on input "text" at bounding box center [192, 43] width 105 height 12
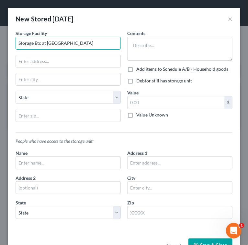
type input "Storage Etc at [GEOGRAPHIC_DATA]"
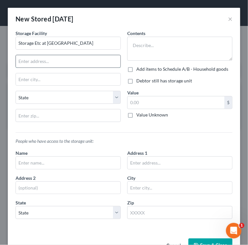
click at [32, 56] on input "text" at bounding box center [68, 61] width 105 height 12
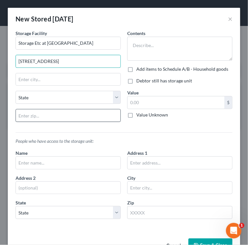
type input "[STREET_ADDRESS]"
click at [107, 114] on input "text" at bounding box center [68, 115] width 105 height 13
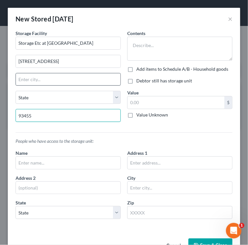
type input "93455"
click at [95, 75] on input "text" at bounding box center [68, 79] width 105 height 12
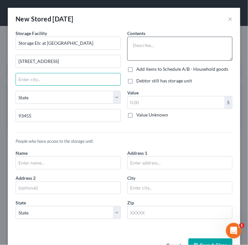
type input "Santa [PERSON_NAME]"
select select "4"
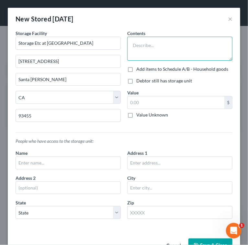
click at [144, 54] on textarea at bounding box center [179, 49] width 105 height 24
click at [147, 54] on textarea at bounding box center [179, 49] width 105 height 24
click at [169, 49] on textarea "couch, 2 beds, 2 mattress household items" at bounding box center [179, 49] width 105 height 24
click at [200, 47] on textarea "couch, 2 beds, 2 mattresses household items" at bounding box center [179, 49] width 105 height 24
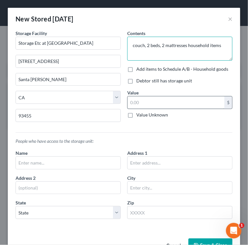
type textarea "couch, 2 beds, 2 mattresses household items"
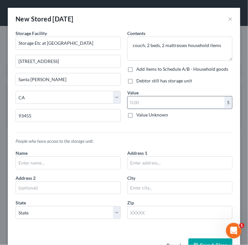
click at [178, 97] on input "text" at bounding box center [176, 102] width 97 height 12
type input "800.00"
click at [178, 82] on label "Debtor still has storage unit" at bounding box center [164, 80] width 56 height 6
click at [143, 82] on input "Debtor still has storage unit" at bounding box center [141, 79] width 4 height 4
checkbox input "true"
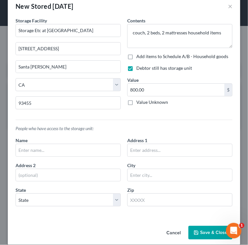
scroll to position [19, 0]
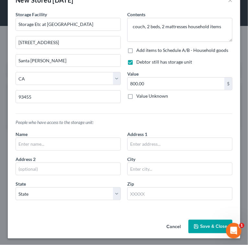
click at [209, 229] on button "Save & Close" at bounding box center [211, 226] width 44 height 14
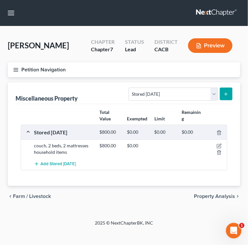
drag, startPoint x: 11, startPoint y: 65, endPoint x: 19, endPoint y: 67, distance: 8.3
click at [11, 65] on button "Petition Navigation" at bounding box center [124, 69] width 233 height 15
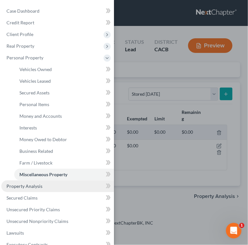
scroll to position [115, 0]
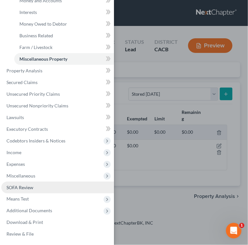
click at [37, 187] on link "SOFA Review" at bounding box center [57, 187] width 113 height 12
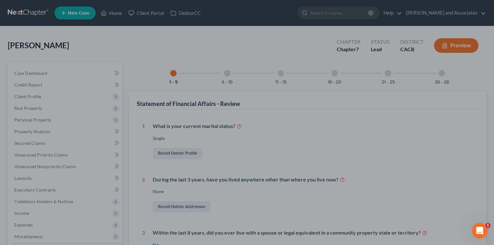
click at [387, 74] on div at bounding box center [247, 122] width 494 height 245
click at [385, 76] on div at bounding box center [247, 122] width 494 height 245
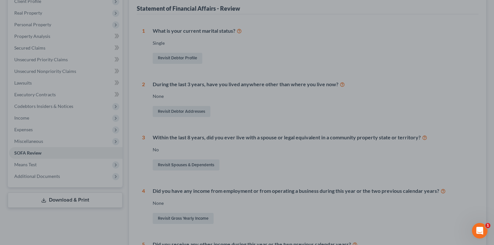
scroll to position [197, 0]
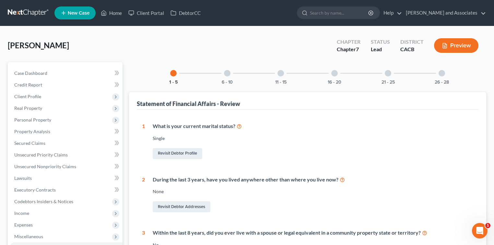
click at [394, 77] on div "21 - 25" at bounding box center [388, 73] width 22 height 22
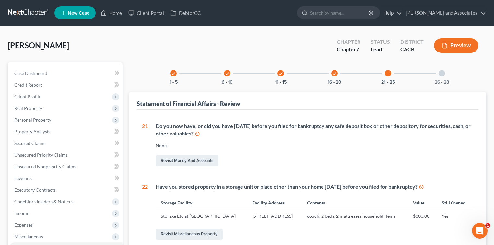
click at [443, 75] on div at bounding box center [441, 73] width 6 height 6
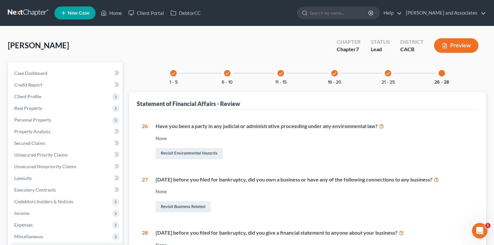
scroll to position [90, 0]
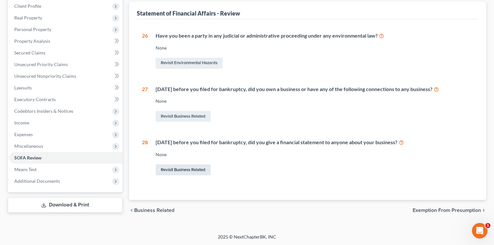
click at [208, 172] on link "Revisit Business Related" at bounding box center [183, 169] width 55 height 11
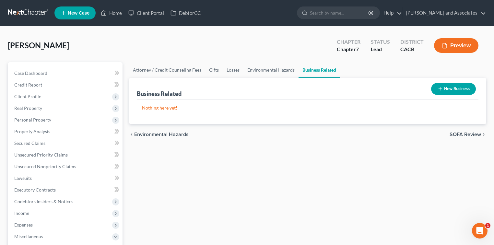
click at [464, 90] on button "New Business" at bounding box center [453, 89] width 45 height 12
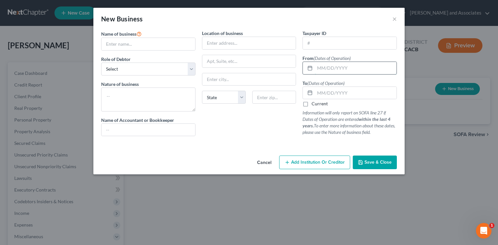
click at [330, 69] on input "text" at bounding box center [356, 68] width 82 height 12
click at [396, 18] on button "×" at bounding box center [394, 19] width 5 height 8
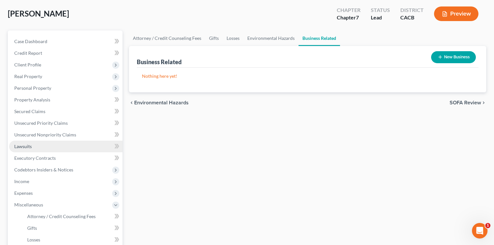
scroll to position [43, 0]
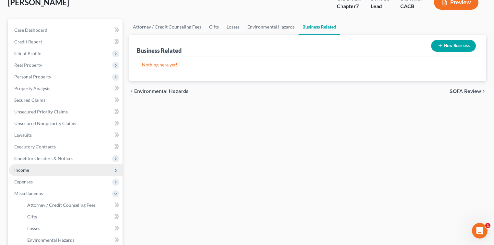
click at [42, 171] on span "Income" at bounding box center [65, 170] width 113 height 12
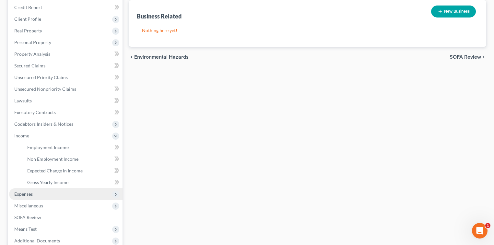
scroll to position [86, 0]
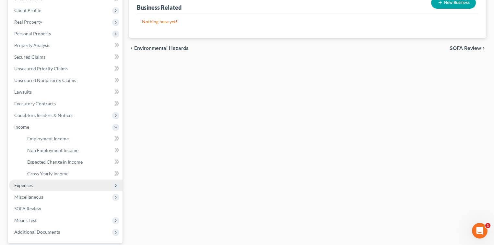
click at [46, 182] on span "Expenses" at bounding box center [65, 185] width 113 height 12
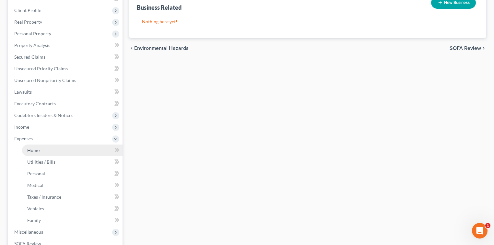
click at [60, 150] on link "Home" at bounding box center [72, 150] width 100 height 12
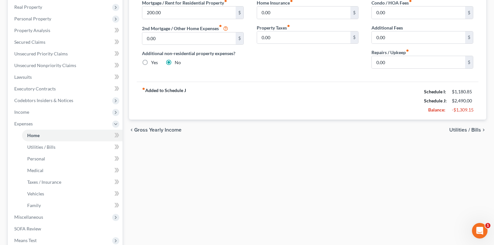
scroll to position [130, 0]
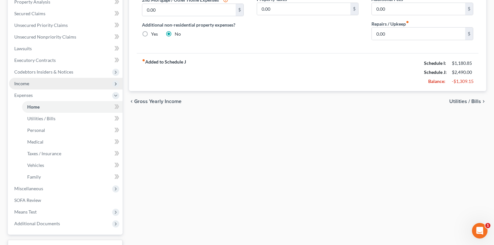
click at [52, 80] on span "Income" at bounding box center [65, 84] width 113 height 12
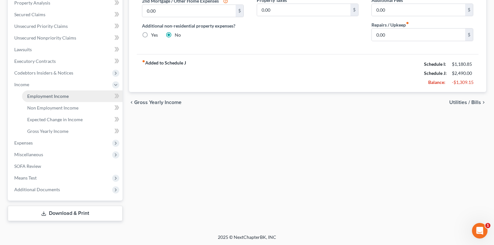
click at [57, 91] on link "Employment Income" at bounding box center [72, 96] width 100 height 12
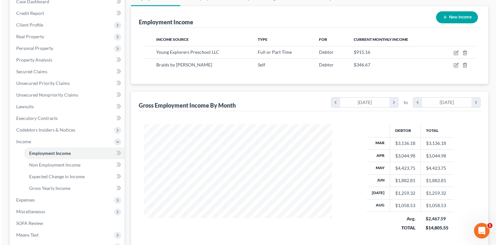
scroll to position [86, 0]
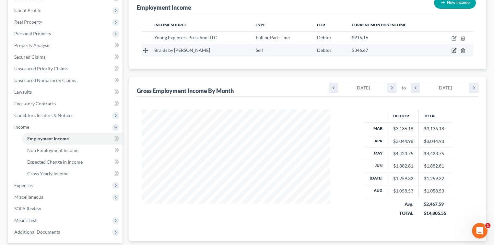
click at [455, 52] on icon "button" at bounding box center [453, 50] width 5 height 5
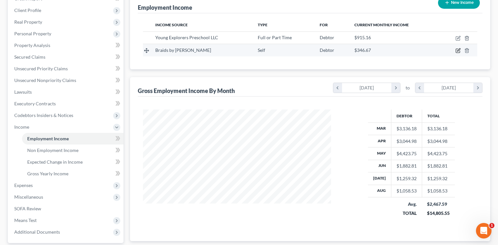
scroll to position [115, 202]
select select "1"
select select "4"
select select "3"
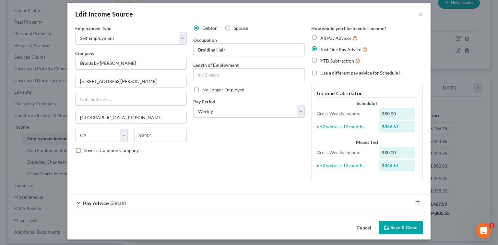
scroll to position [7, 0]
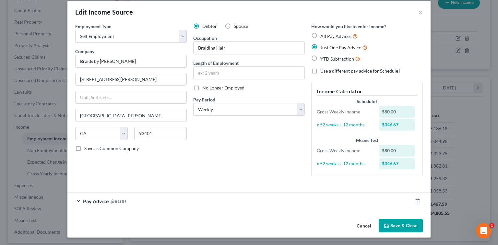
click at [400, 227] on button "Save & Close" at bounding box center [400, 226] width 44 height 14
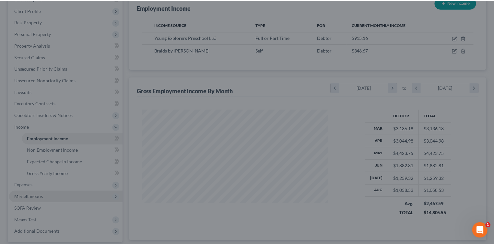
scroll to position [323864, 323779]
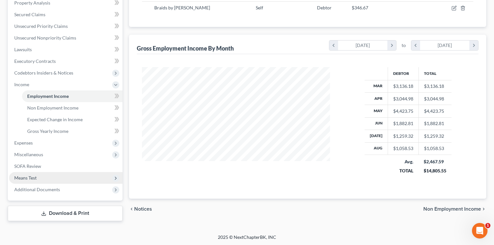
click at [44, 180] on span "Means Test" at bounding box center [65, 178] width 113 height 12
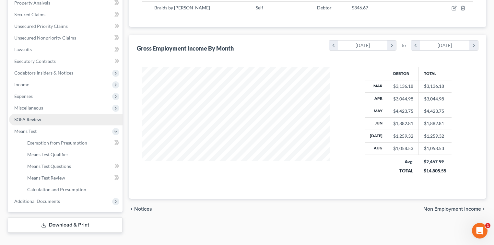
click at [43, 119] on link "SOFA Review" at bounding box center [65, 120] width 113 height 12
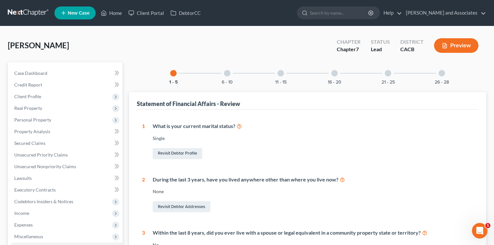
click at [228, 75] on div at bounding box center [227, 73] width 6 height 6
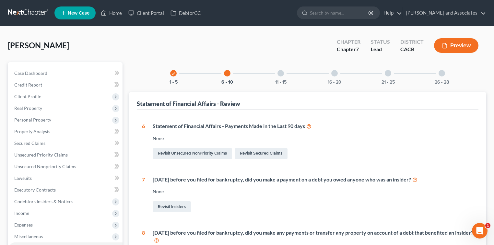
click at [282, 75] on div at bounding box center [280, 73] width 6 height 6
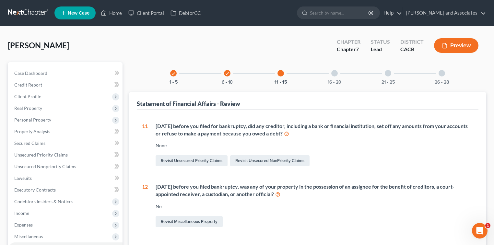
click at [332, 75] on div at bounding box center [334, 73] width 6 height 6
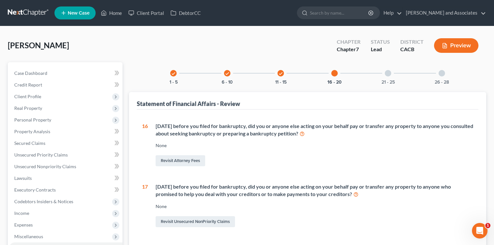
click at [389, 76] on div "21 - 25" at bounding box center [388, 73] width 22 height 22
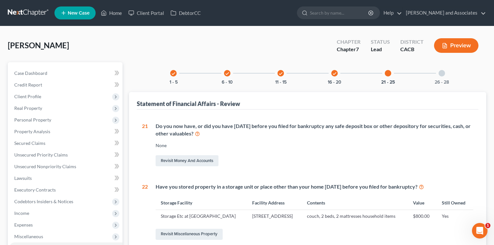
click at [439, 71] on div at bounding box center [441, 73] width 6 height 6
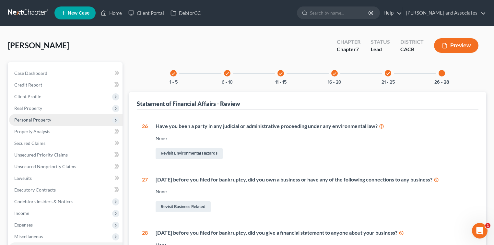
click at [43, 115] on span "Personal Property" at bounding box center [65, 120] width 113 height 12
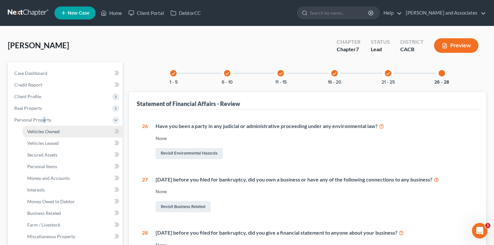
click at [50, 130] on span "Vehicles Owned" at bounding box center [43, 132] width 32 height 6
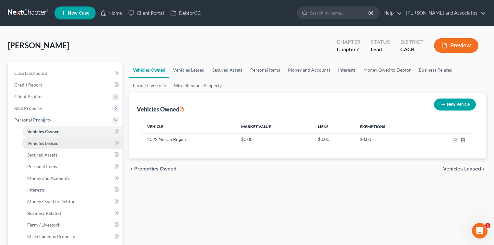
click at [69, 141] on link "Vehicles Leased" at bounding box center [72, 143] width 100 height 12
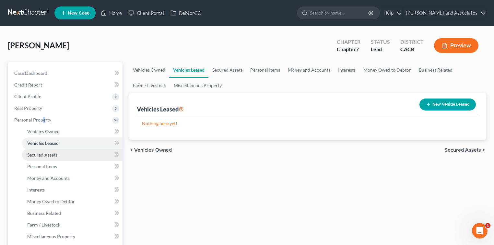
click at [69, 152] on link "Secured Assets" at bounding box center [72, 155] width 100 height 12
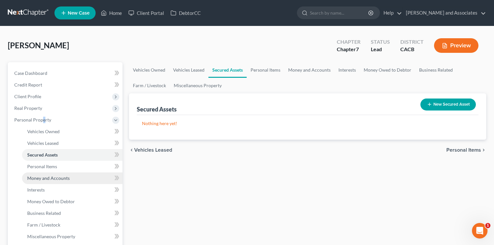
click at [76, 179] on link "Money and Accounts" at bounding box center [72, 178] width 100 height 12
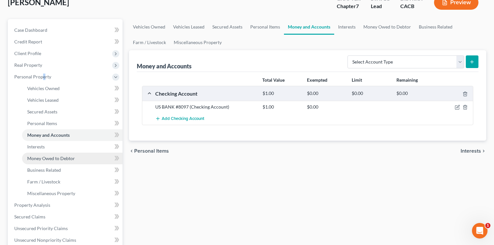
click at [77, 158] on link "Money Owed to Debtor" at bounding box center [72, 159] width 100 height 12
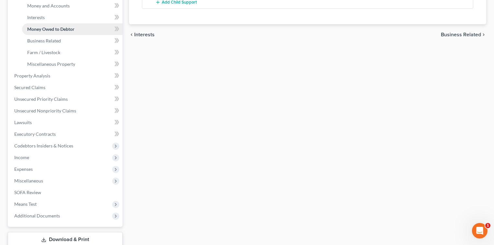
scroll to position [173, 0]
click at [31, 157] on span "Income" at bounding box center [65, 157] width 113 height 12
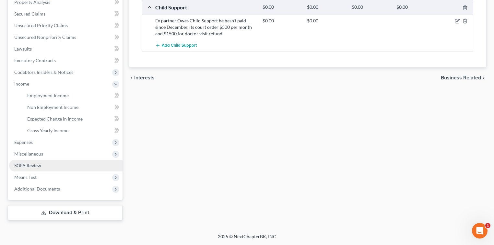
scroll to position [129, 0]
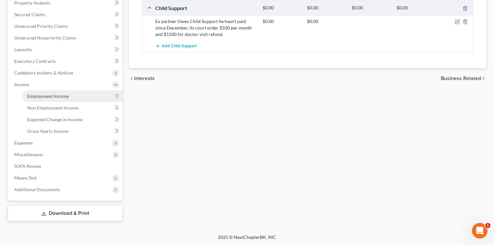
click at [64, 98] on link "Employment Income" at bounding box center [72, 96] width 100 height 12
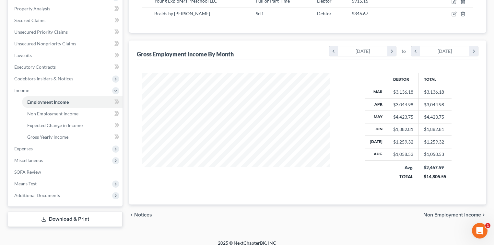
scroll to position [129, 0]
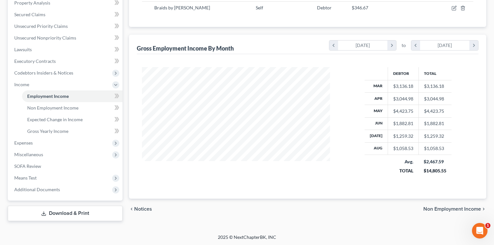
click at [90, 209] on link "Download & Print" at bounding box center [65, 213] width 115 height 15
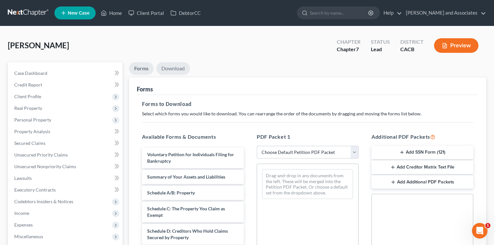
click at [178, 70] on link "Download" at bounding box center [173, 68] width 34 height 13
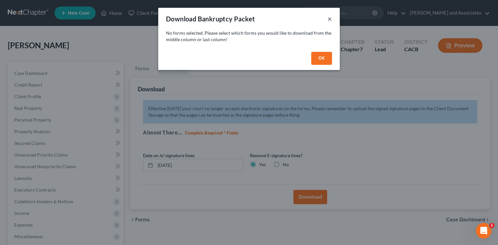
click at [329, 18] on button "×" at bounding box center [329, 19] width 5 height 8
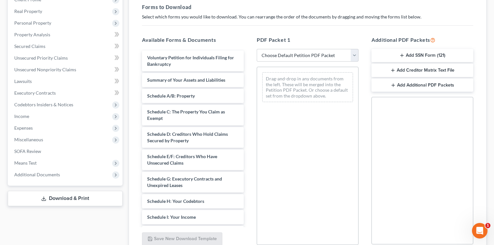
scroll to position [86, 0]
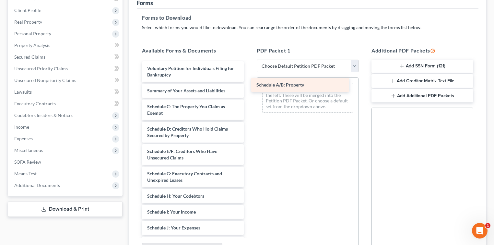
drag, startPoint x: 187, startPoint y: 105, endPoint x: 296, endPoint y: 84, distance: 111.2
click at [249, 84] on div "Schedule A/B: Property Voluntary Petition for Individuals Filing for Bankruptcy…" at bounding box center [193, 227] width 112 height 333
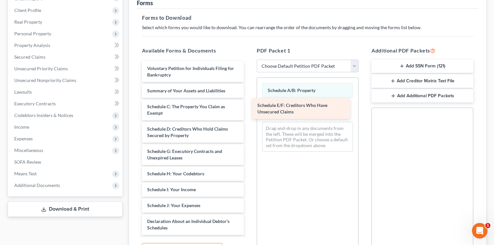
drag, startPoint x: 179, startPoint y: 154, endPoint x: 297, endPoint y: 108, distance: 127.3
click at [249, 108] on div "Schedule E/F: Creditors Who Have Unsecured Claims Voluntary Petition for Indivi…" at bounding box center [193, 216] width 112 height 311
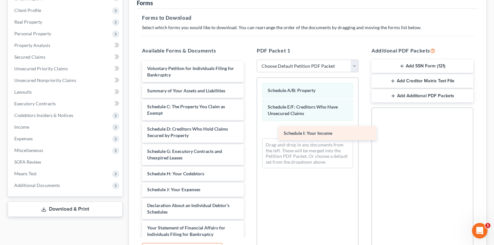
drag, startPoint x: 162, startPoint y: 184, endPoint x: 286, endPoint y: 127, distance: 137.1
click at [249, 126] on div "Schedule I: Your Income Voluntary Petition for Individuals Filing for Bankruptc…" at bounding box center [193, 208] width 112 height 295
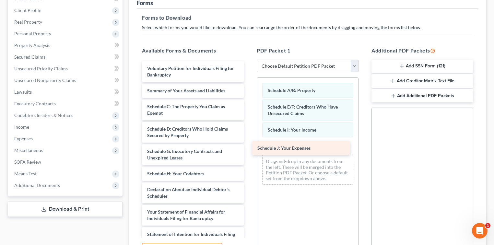
drag, startPoint x: 191, startPoint y: 188, endPoint x: 305, endPoint y: 146, distance: 121.9
click at [249, 146] on div "Schedule J: Your Expenses Voluntary Petition for Individuals Filing for Bankrup…" at bounding box center [193, 200] width 112 height 279
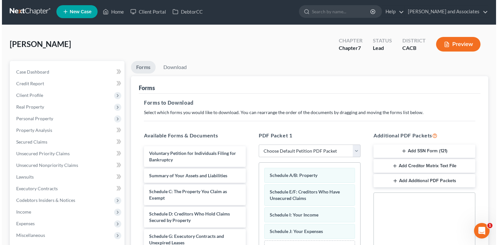
scroll to position [0, 0]
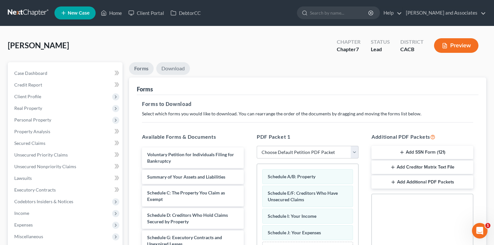
click at [179, 70] on link "Download" at bounding box center [173, 68] width 34 height 13
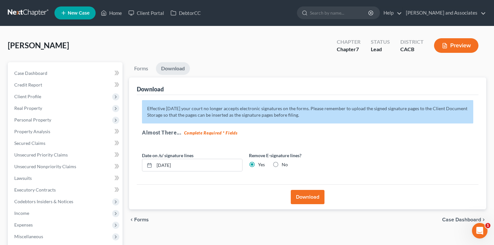
click at [302, 196] on button "Download" at bounding box center [308, 197] width 34 height 14
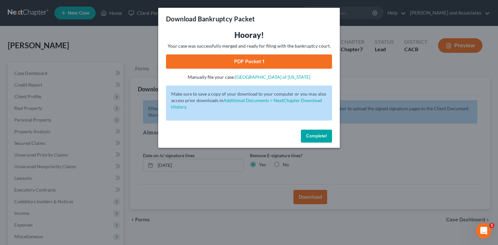
click at [257, 63] on link "PDF Packet 1" at bounding box center [249, 61] width 166 height 14
